Goal: Find specific page/section: Find specific page/section

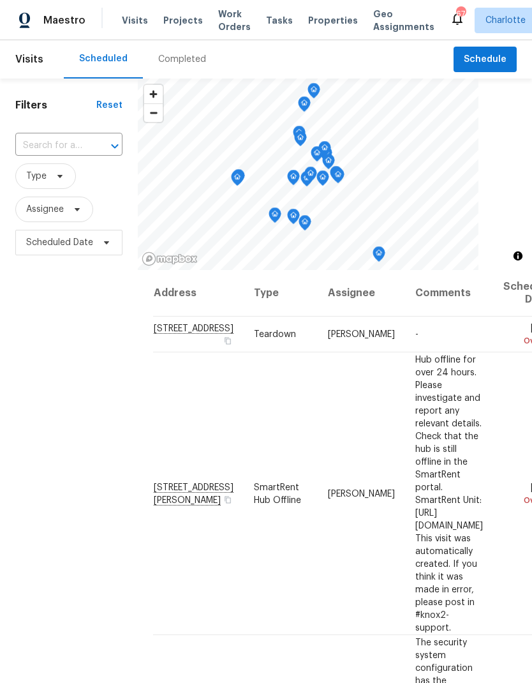
scroll to position [-1, 0]
click at [227, 13] on span "Work Orders" at bounding box center [234, 21] width 33 height 26
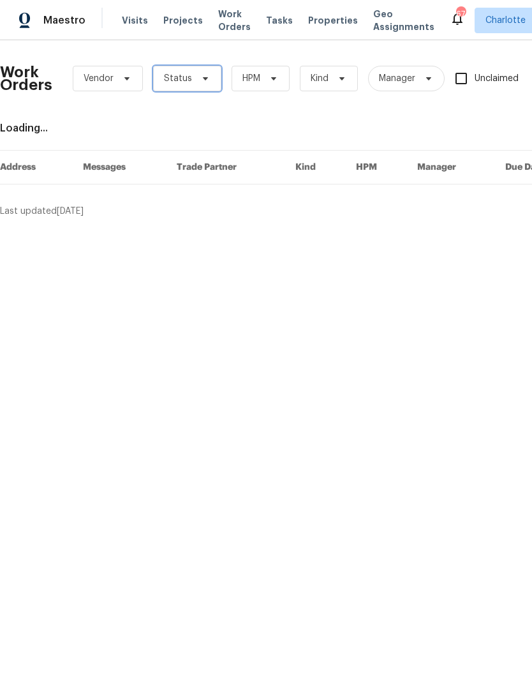
click at [197, 82] on span at bounding box center [204, 78] width 14 height 10
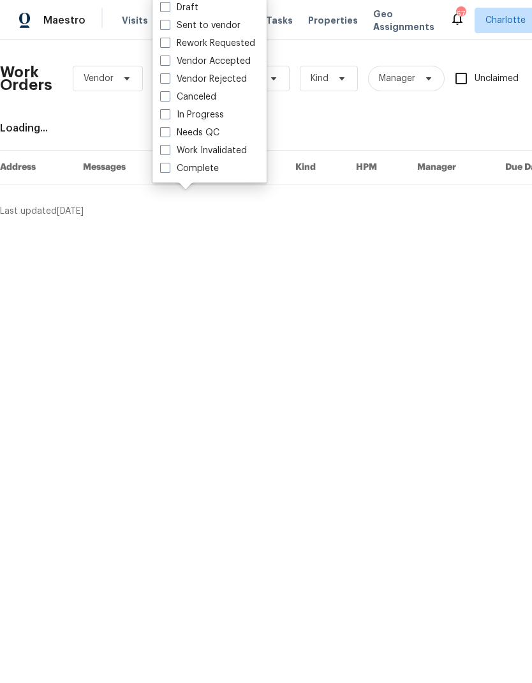
click at [206, 138] on label "Needs QC" at bounding box center [189, 132] width 59 height 13
click at [168, 135] on input "Needs QC" at bounding box center [164, 130] width 8 height 8
checkbox input "true"
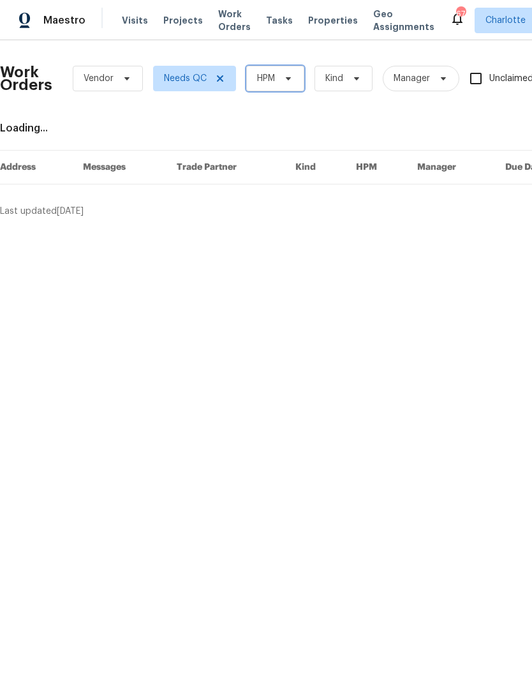
click at [281, 82] on span at bounding box center [286, 78] width 14 height 10
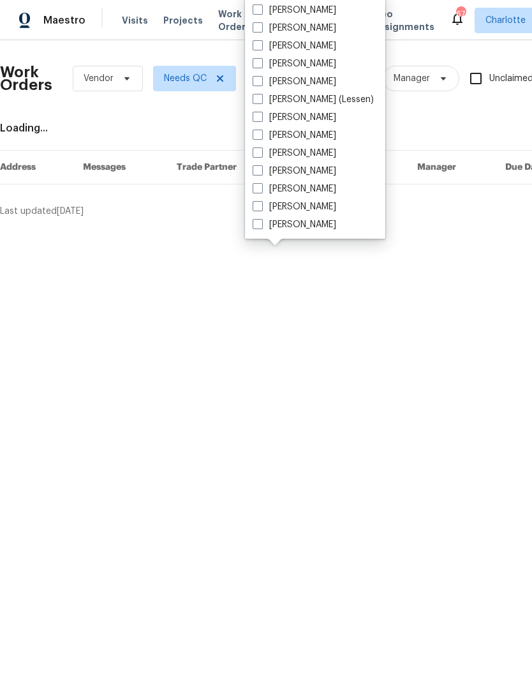
scroll to position [158, 0]
click at [311, 230] on label "[PERSON_NAME]" at bounding box center [295, 224] width 84 height 13
click at [261, 227] on input "[PERSON_NAME]" at bounding box center [257, 222] width 8 height 8
checkbox input "true"
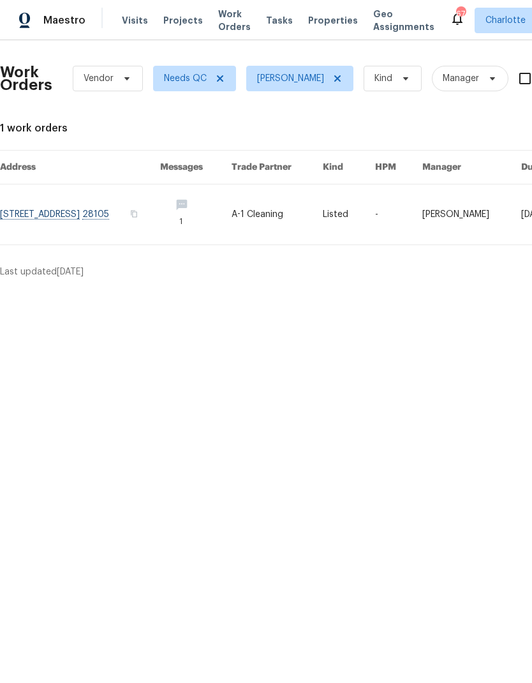
click at [71, 22] on span "Maestro" at bounding box center [64, 20] width 42 height 13
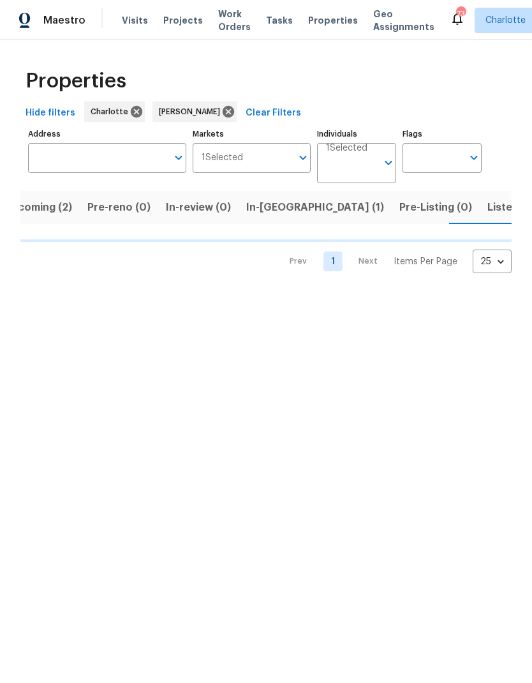
scroll to position [0, 25]
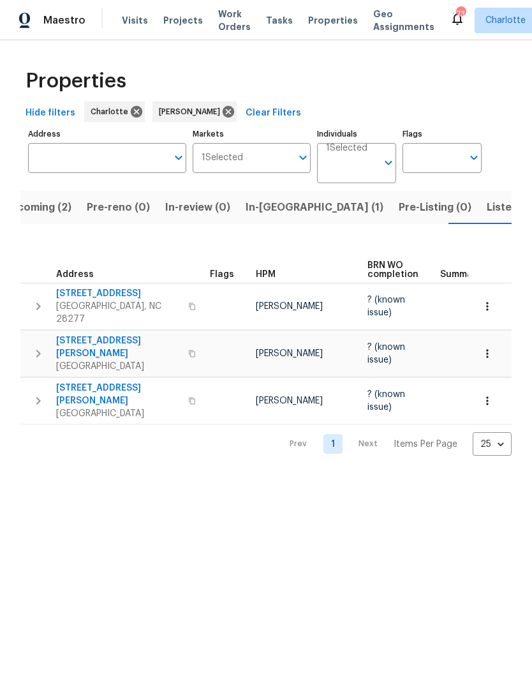
click at [267, 212] on span "In-[GEOGRAPHIC_DATA] (1)" at bounding box center [315, 207] width 138 height 18
